Goal: Information Seeking & Learning: Learn about a topic

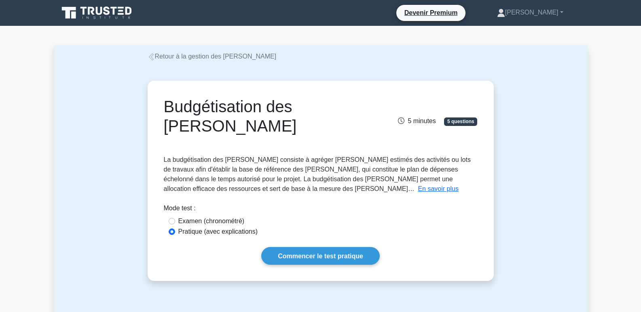
click at [567, 157] on div "Budgétisation des [PERSON_NAME] 5 minutes 5 questions En savoir plus why" at bounding box center [321, 180] width 534 height 239
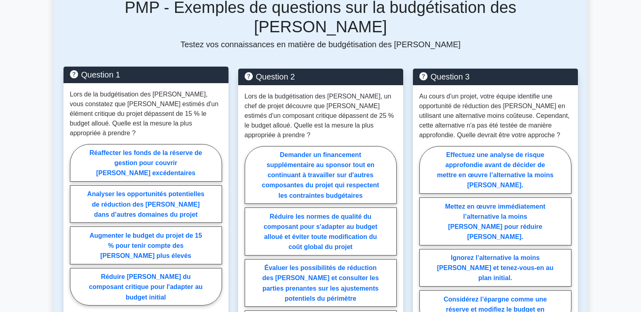
scroll to position [323, 0]
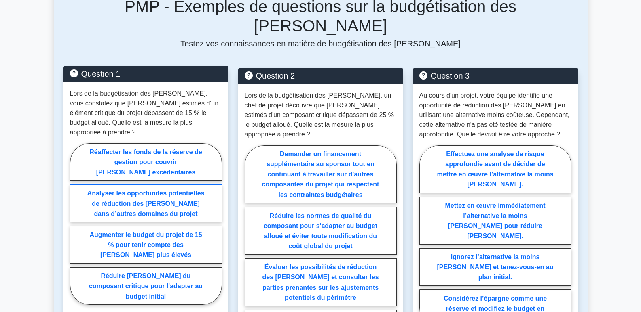
click at [151, 190] on font "Analyser les opportunités potentielles de réduction des [PERSON_NAME] dans d’au…" at bounding box center [145, 203] width 117 height 27
click at [75, 224] on input "Analyser les opportunités potentielles de réduction des [PERSON_NAME] dans d’au…" at bounding box center [72, 226] width 5 height 5
radio input "true"
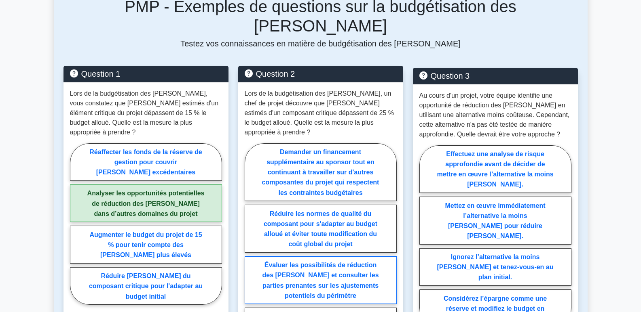
click at [313, 262] on font "Évaluer les possibilités de réduction des [PERSON_NAME] et consulter les partie…" at bounding box center [320, 280] width 116 height 37
click at [250, 249] on input "Évaluer les possibilités de réduction des [PERSON_NAME] et consulter les partie…" at bounding box center [247, 251] width 5 height 5
radio input "true"
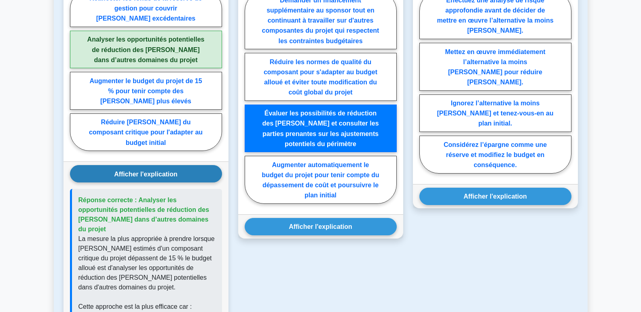
scroll to position [485, 0]
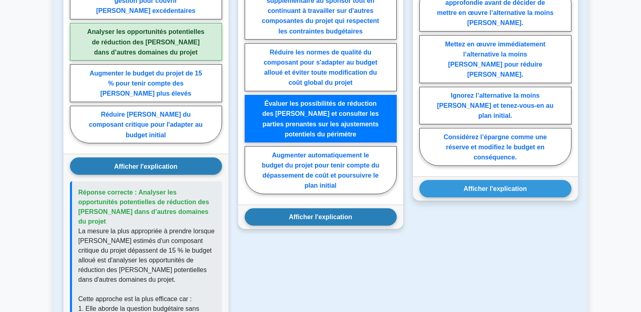
click at [309, 214] on font "Afficher l'explication" at bounding box center [320, 217] width 63 height 7
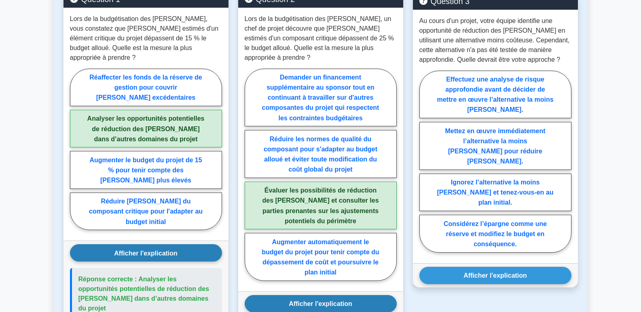
scroll to position [283, 0]
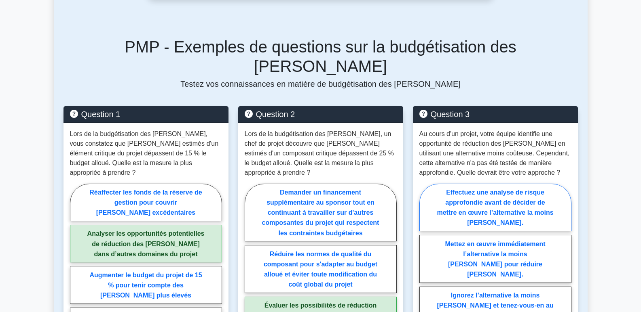
click at [488, 189] on font "Effectuez une analyse de risque approfondie avant de décider de mettre en œuvre…" at bounding box center [495, 207] width 116 height 37
click at [424, 274] on input "Effectuez une analyse de risque approfondie avant de décider de mettre en œuvre…" at bounding box center [421, 276] width 5 height 5
radio input "true"
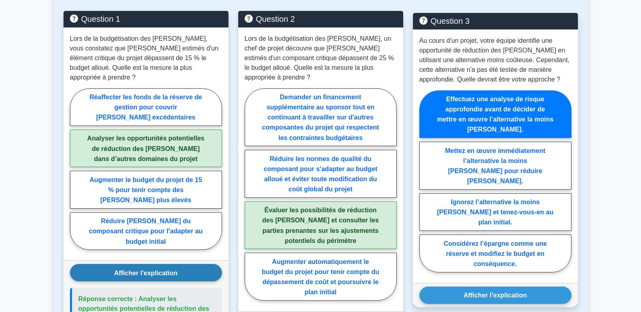
scroll to position [404, 0]
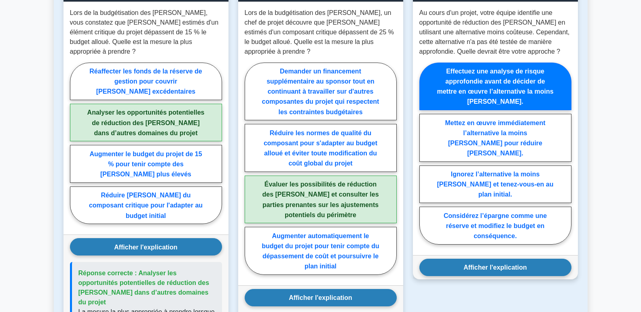
click at [514, 264] on font "Afficher l'explication" at bounding box center [494, 267] width 63 height 7
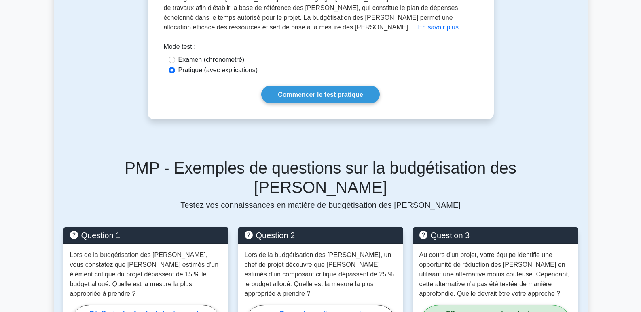
scroll to position [0, 0]
